Goal: Task Accomplishment & Management: Manage account settings

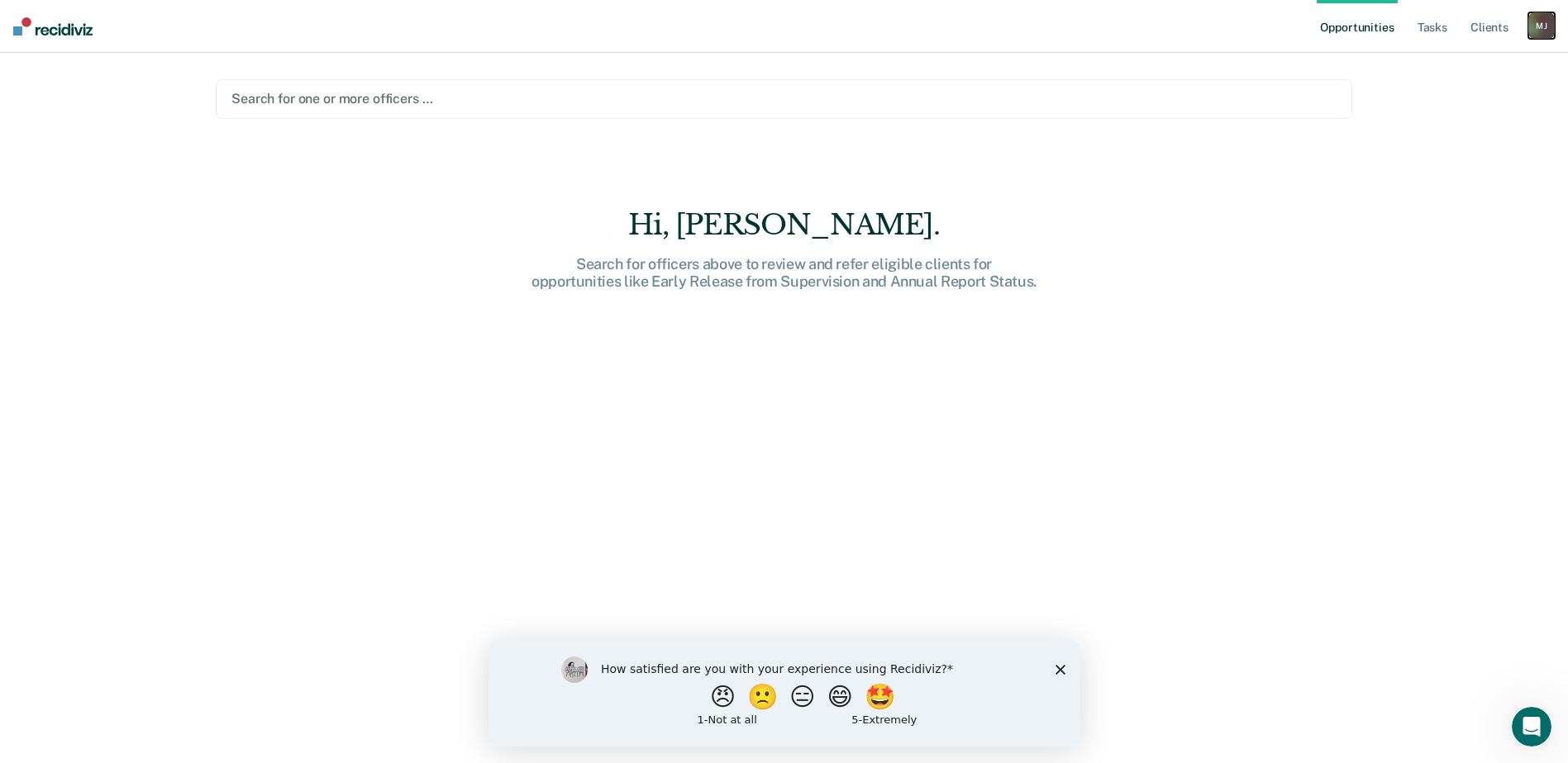
click at [1547, 24] on div "[PERSON_NAME]" at bounding box center [1541, 26] width 27 height 27
click at [1449, 104] on link "Log Out" at bounding box center [1474, 108] width 133 height 14
click at [1546, 26] on div "M J" at bounding box center [1541, 26] width 27 height 27
click at [1431, 110] on link "Log Out" at bounding box center [1474, 108] width 133 height 14
click at [1543, 23] on div "[PERSON_NAME]" at bounding box center [1541, 26] width 27 height 27
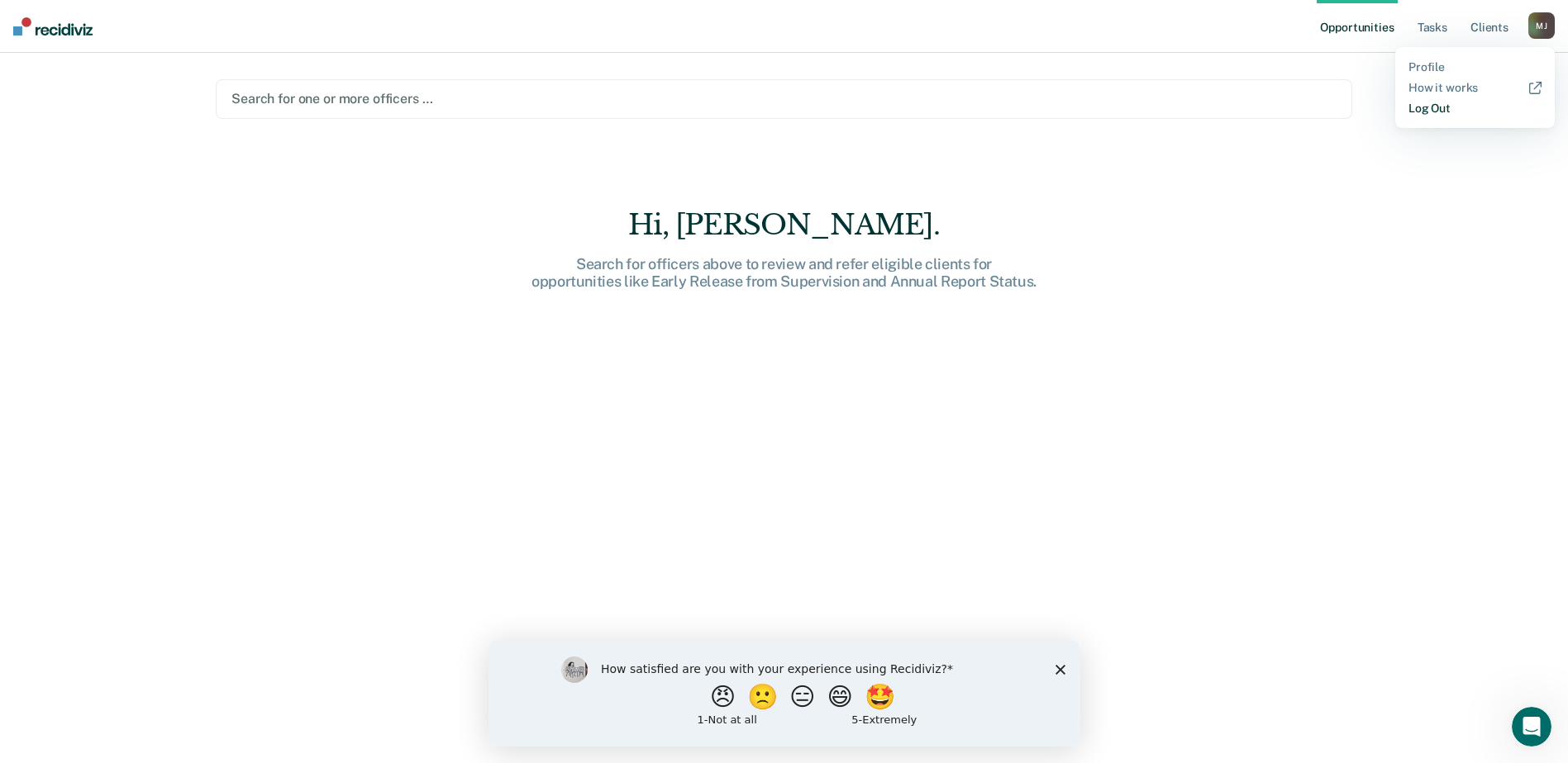
click at [1453, 111] on link "Log Out" at bounding box center [1474, 108] width 133 height 14
click at [327, 96] on div at bounding box center [784, 99] width 1105 height 19
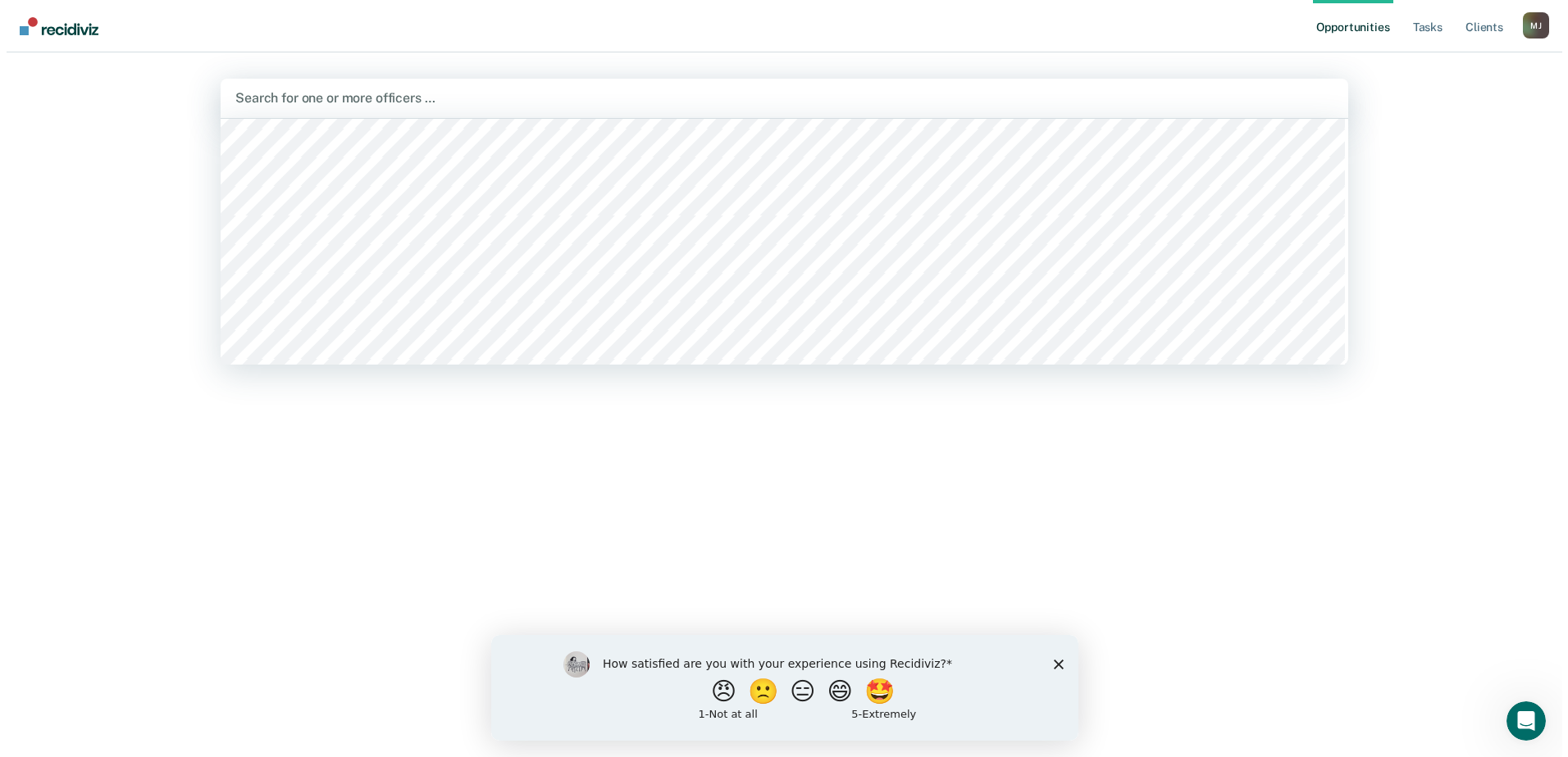
scroll to position [2214, 0]
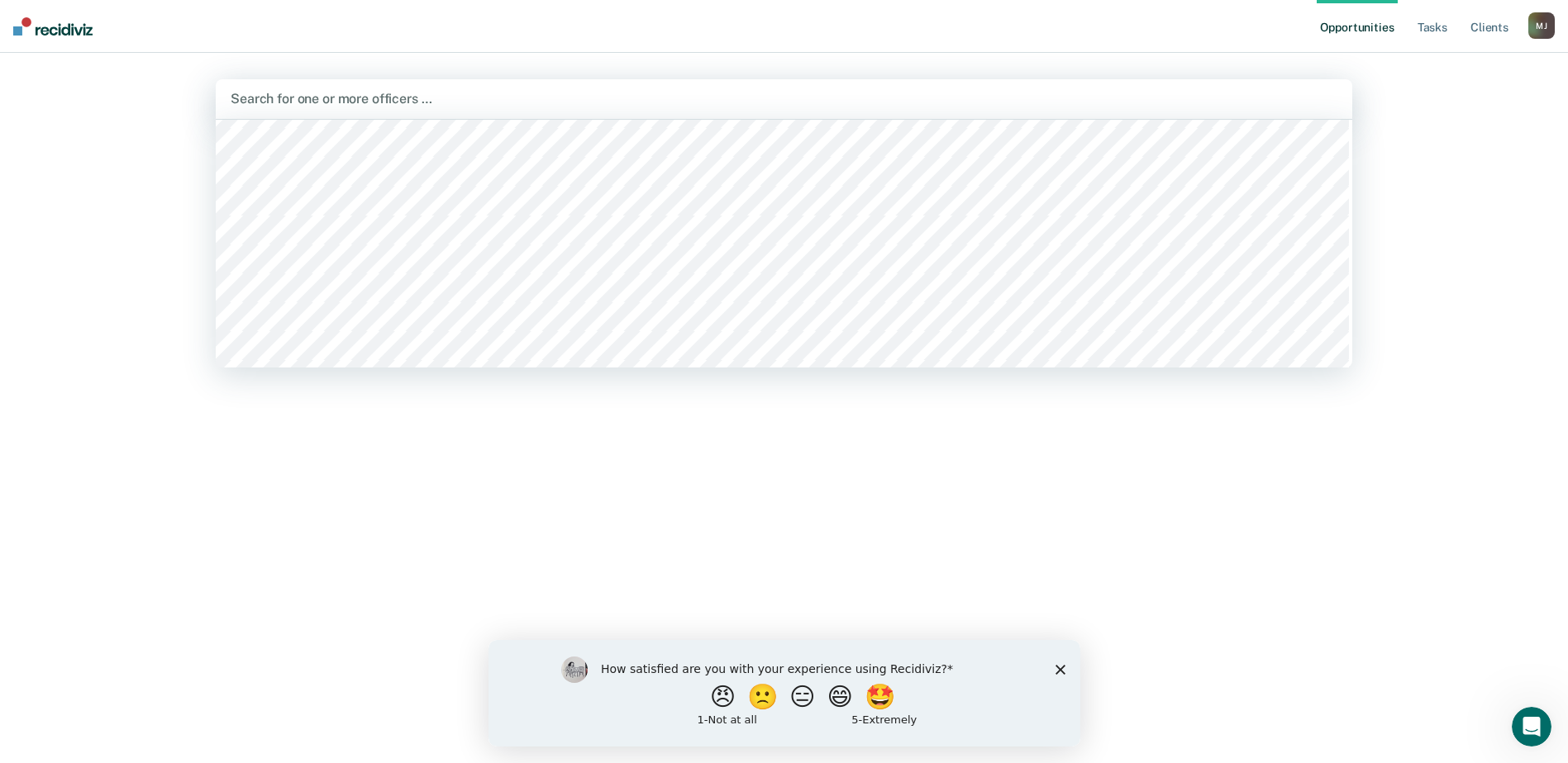
click at [246, 97] on div at bounding box center [783, 99] width 1106 height 19
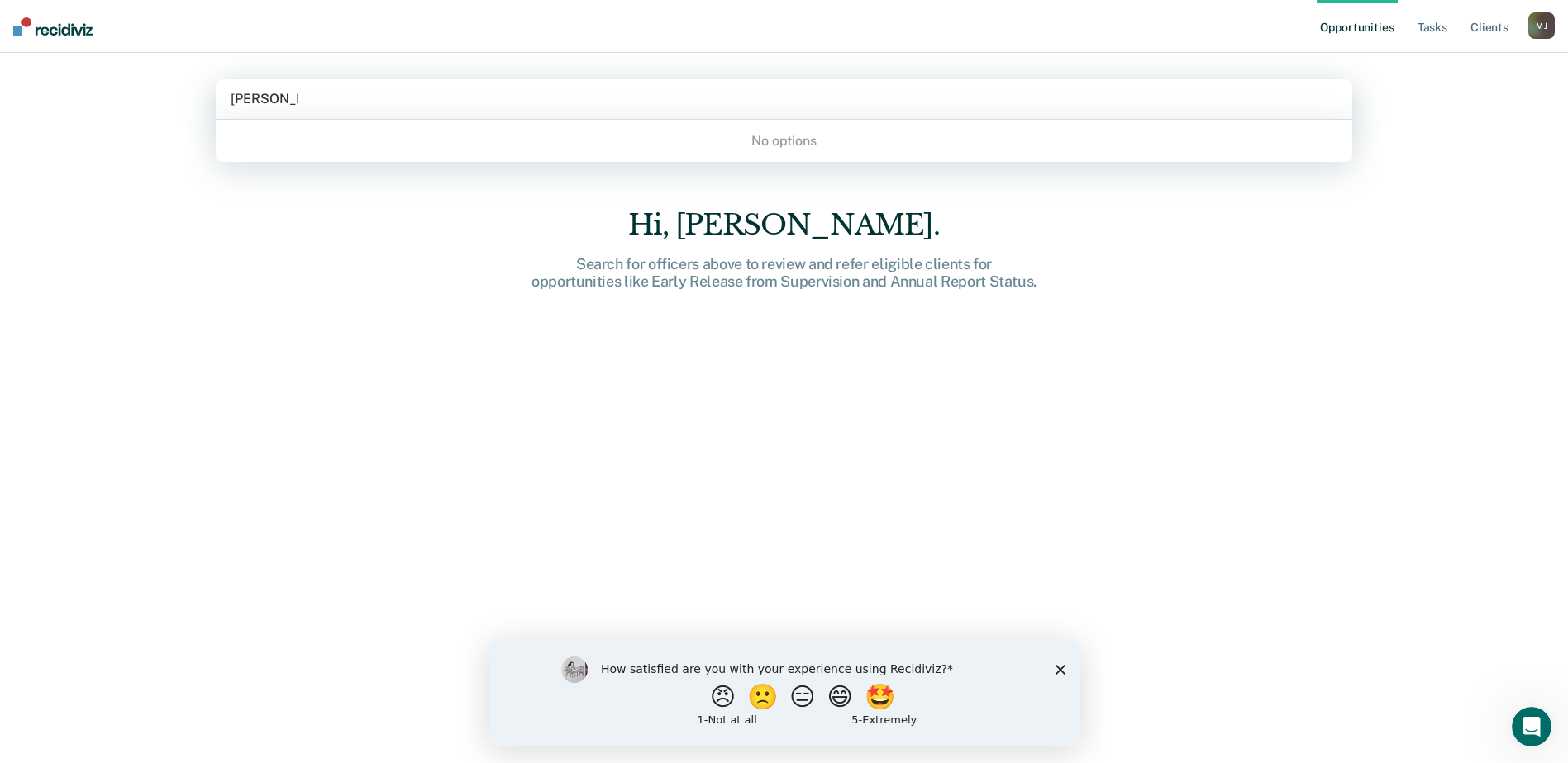
type input "Maria Jones"
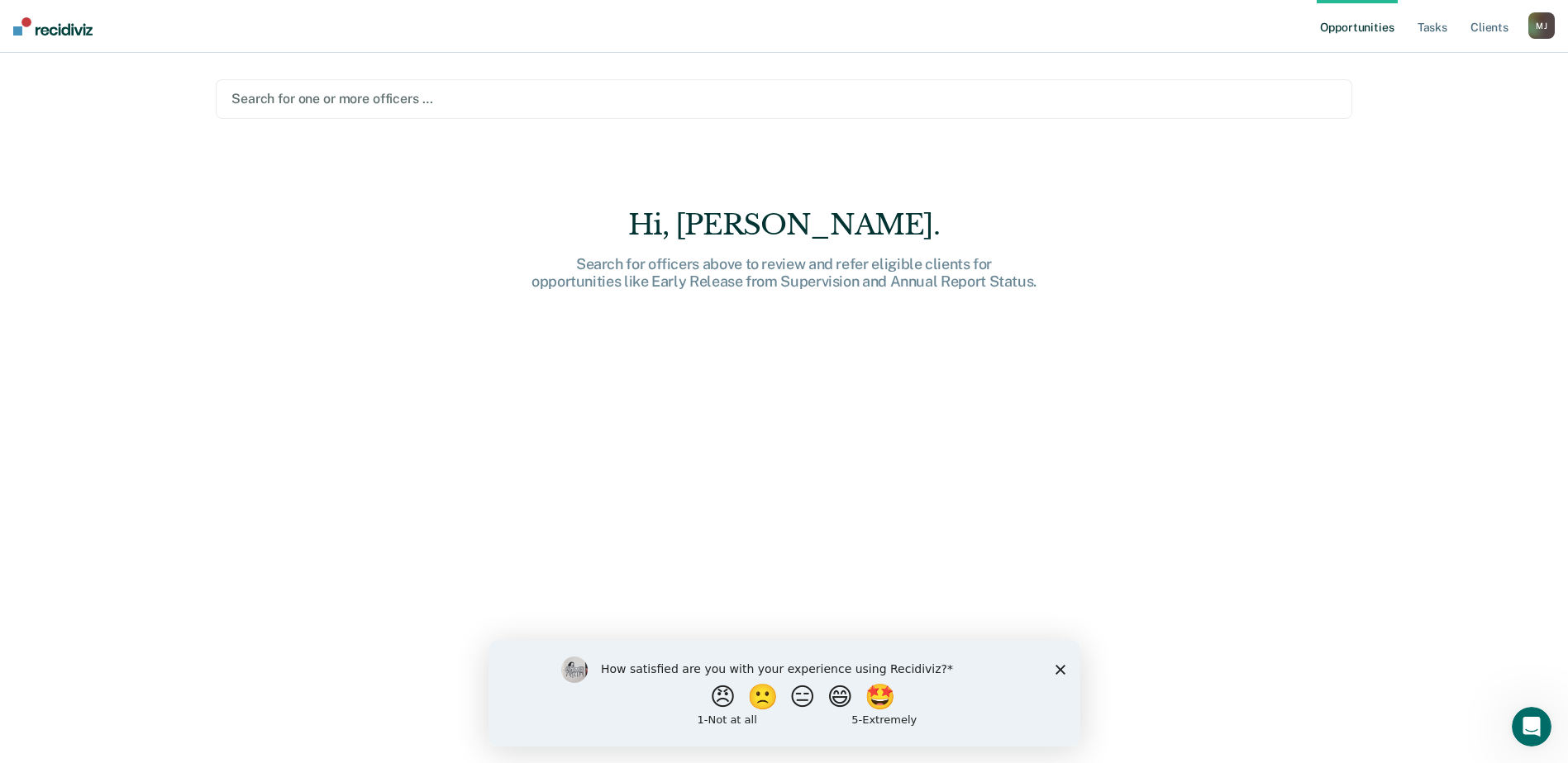
drag, startPoint x: 319, startPoint y: 94, endPoint x: 122, endPoint y: 83, distance: 197.3
click at [122, 83] on div "Opportunities Tasks Client s Maria Jones M J Profile How it works Log Out Searc…" at bounding box center [784, 381] width 1568 height 763
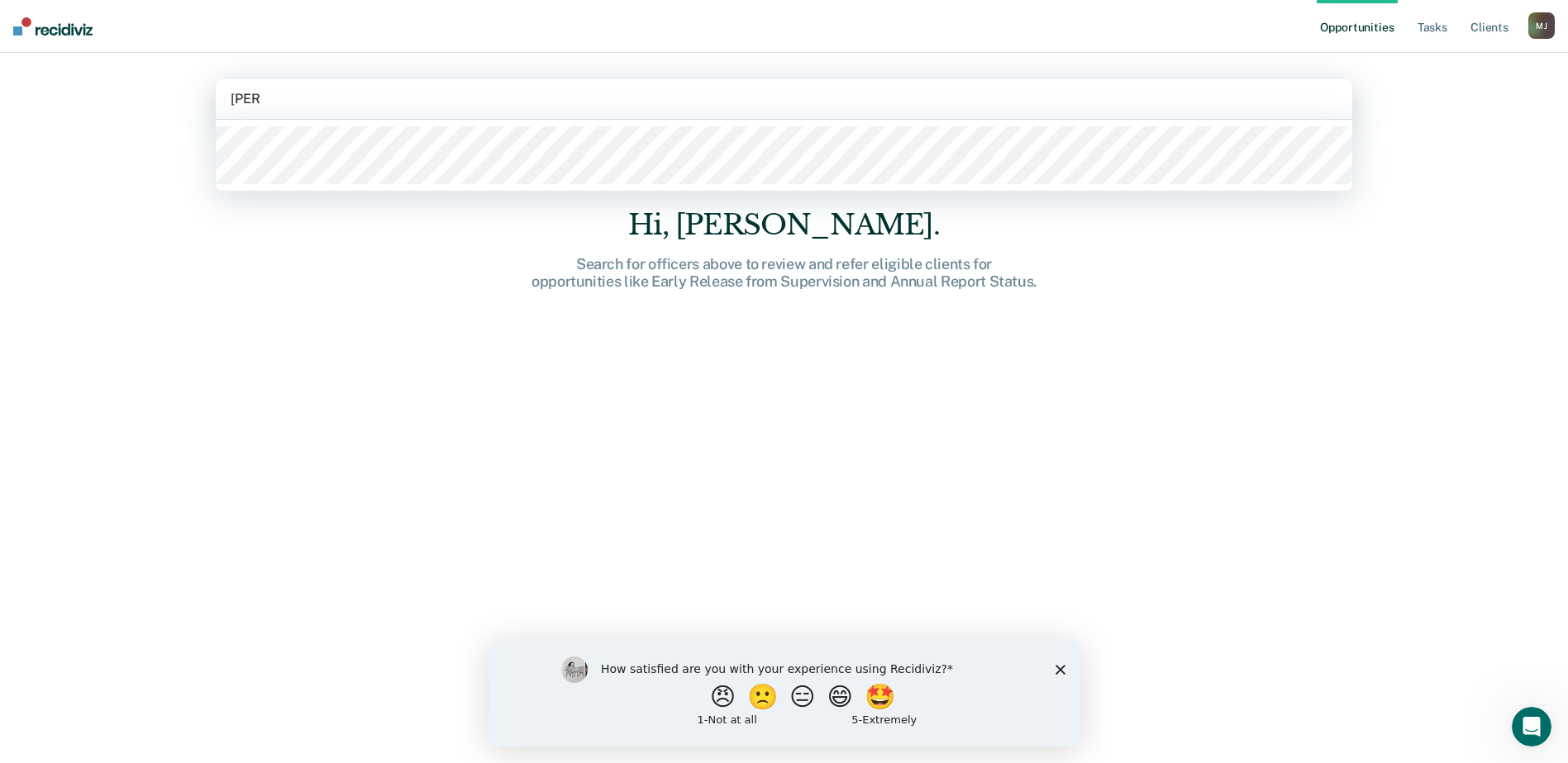
type input "emily"
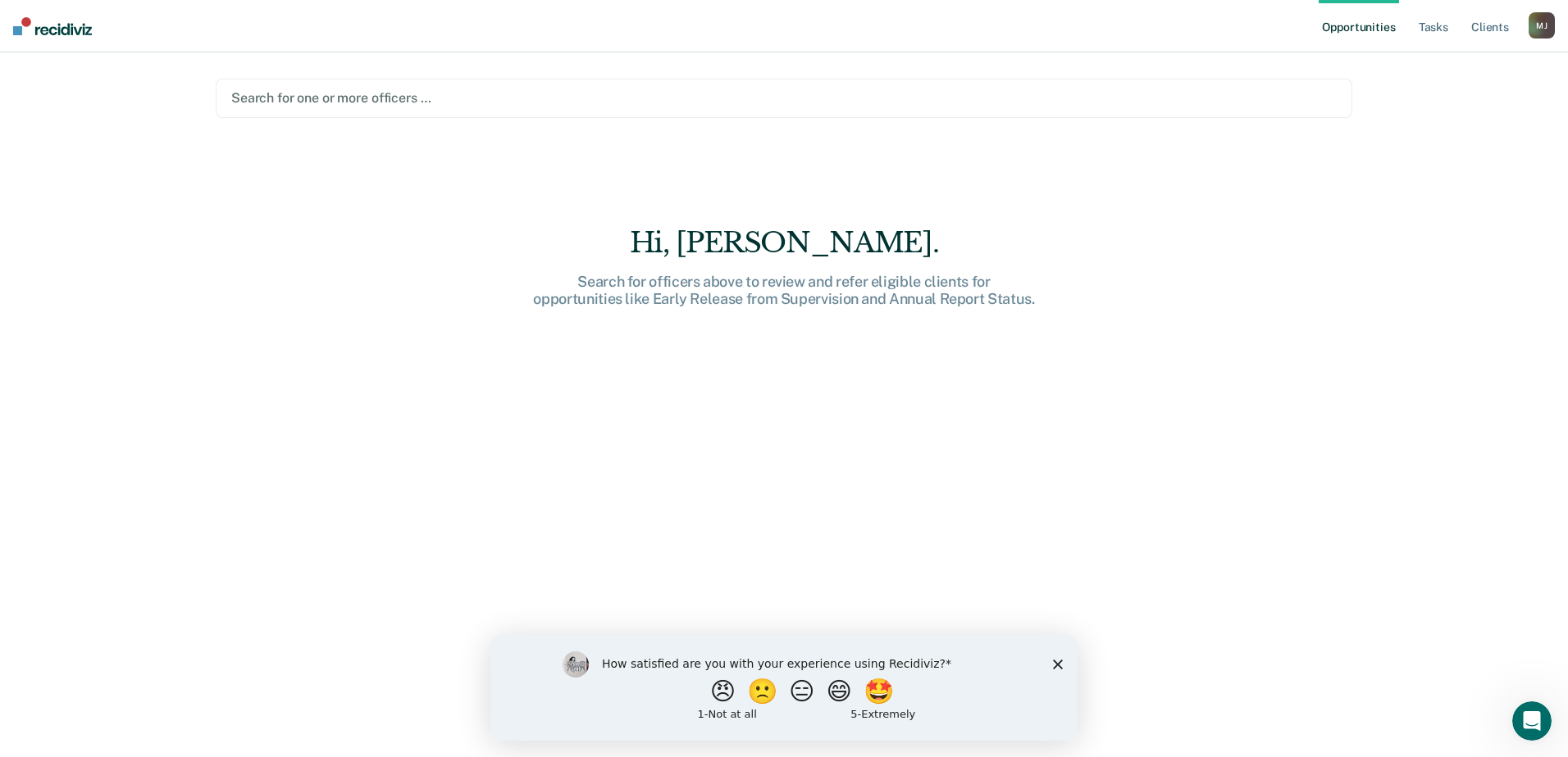
click at [1001, 348] on div "Hi, Maria. Search for officers above to review and refer eligible clients for o…" at bounding box center [784, 424] width 1136 height 574
click at [1543, 27] on div "M J" at bounding box center [1542, 25] width 26 height 26
click at [1442, 106] on link "Log Out" at bounding box center [1476, 107] width 132 height 14
